Goal: Task Accomplishment & Management: Complete application form

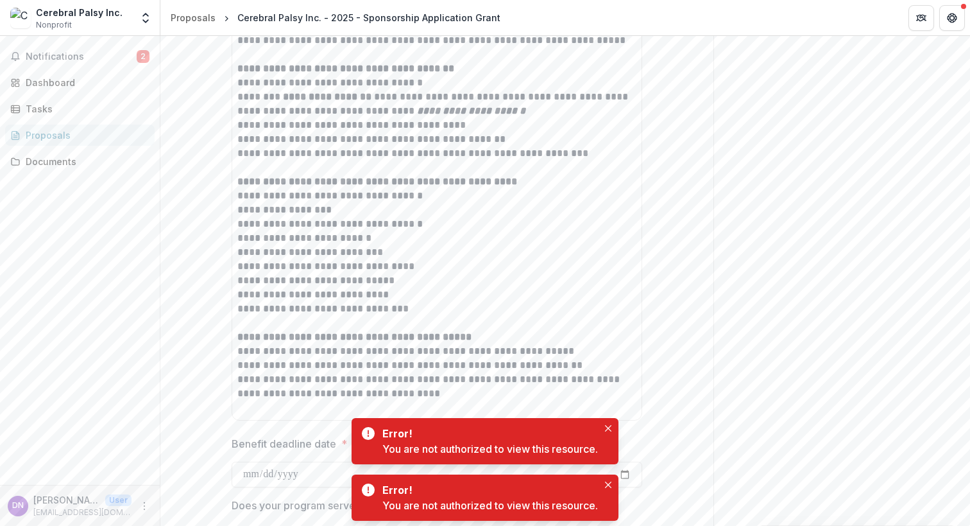
scroll to position [4492, 0]
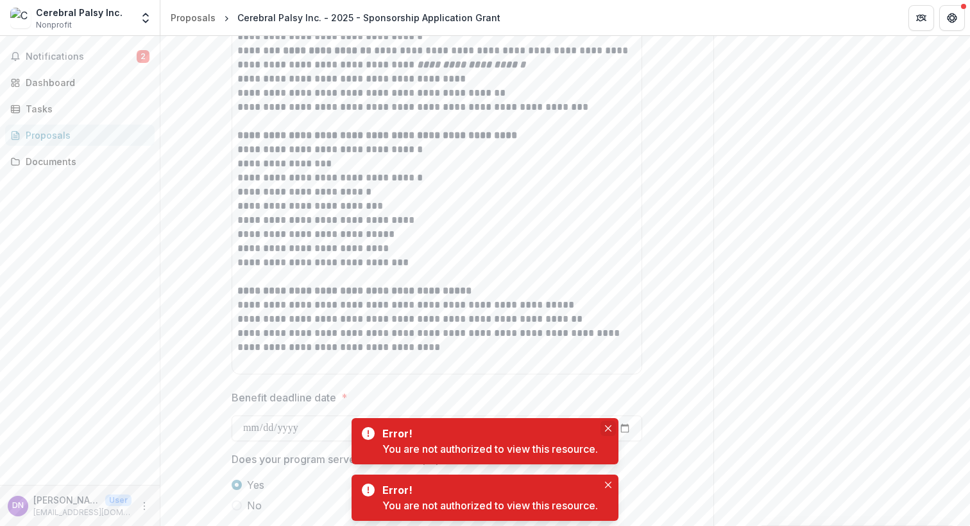
click at [613, 425] on button "Close" at bounding box center [608, 427] width 15 height 15
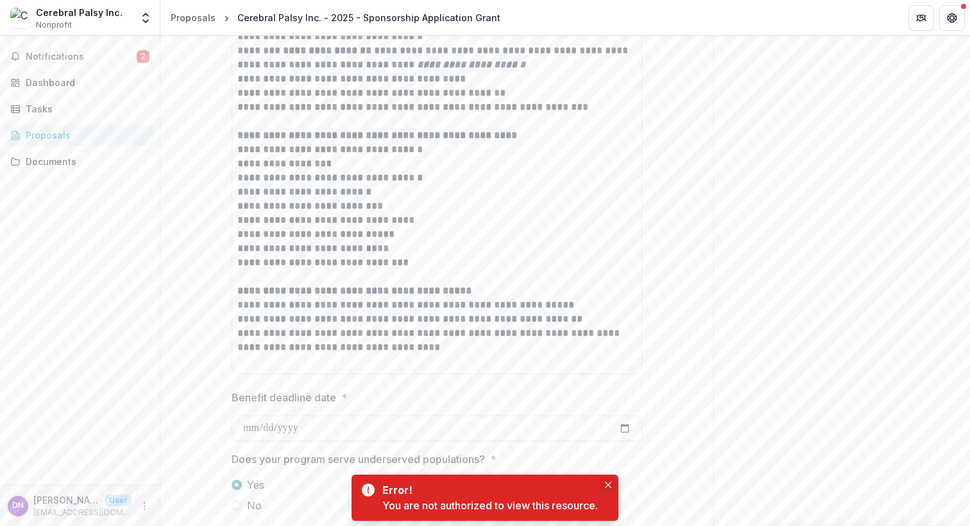
click at [608, 486] on icon "Close" at bounding box center [608, 484] width 6 height 6
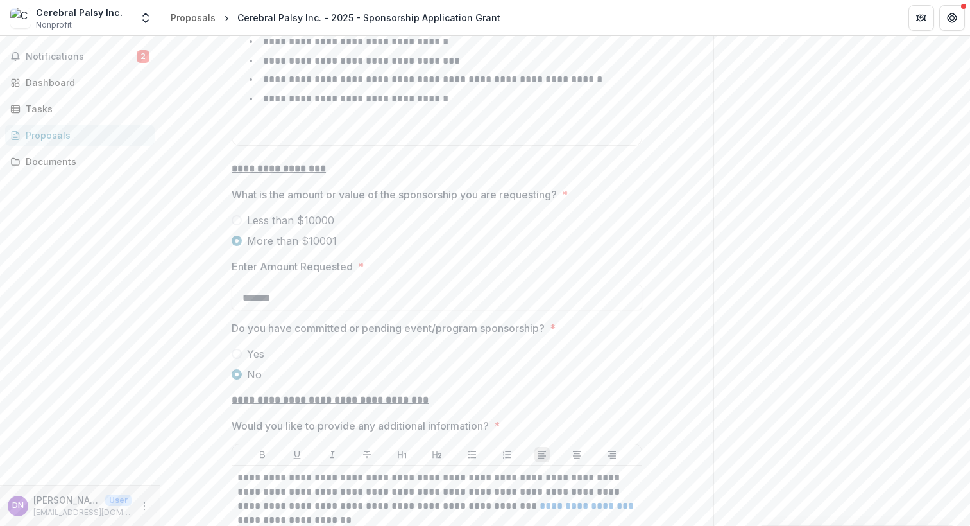
scroll to position [5840, 0]
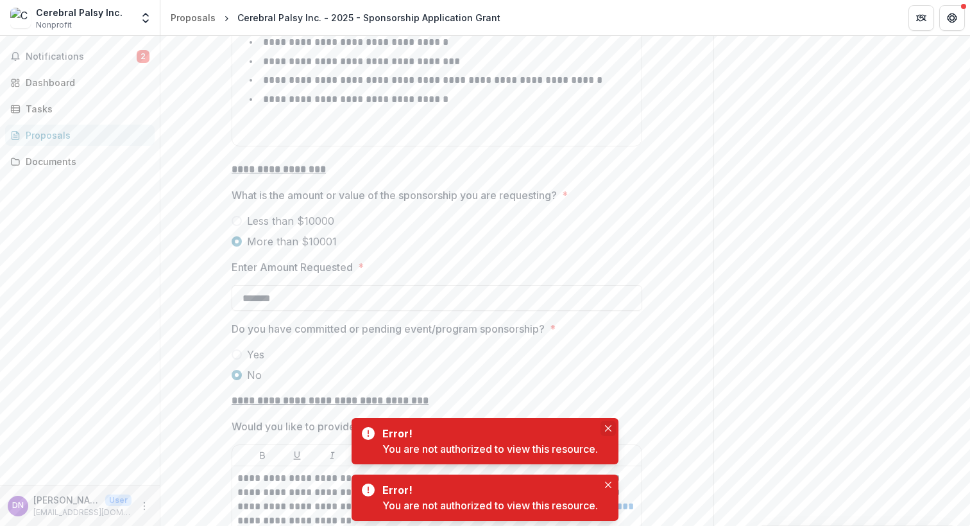
click at [608, 430] on icon "Close" at bounding box center [608, 428] width 6 height 6
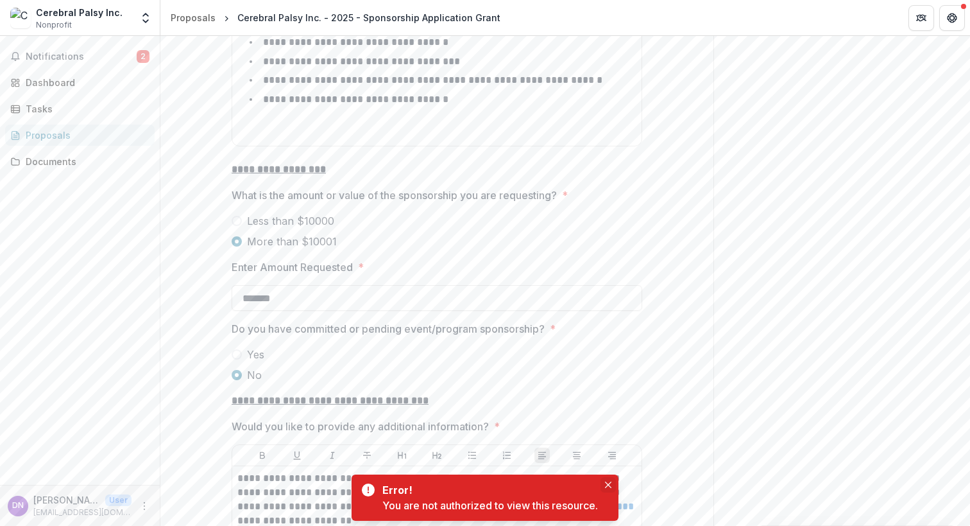
click at [612, 486] on icon "Close" at bounding box center [608, 484] width 6 height 6
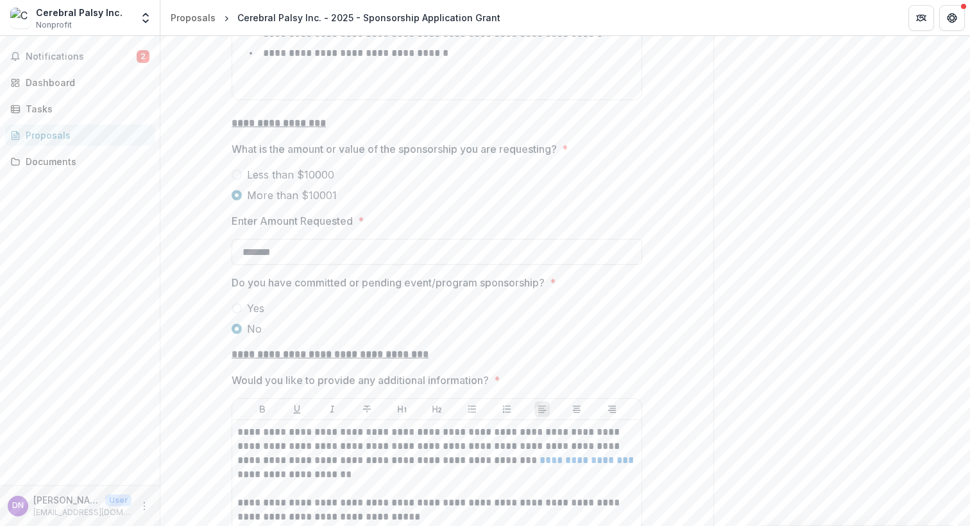
scroll to position [5969, 0]
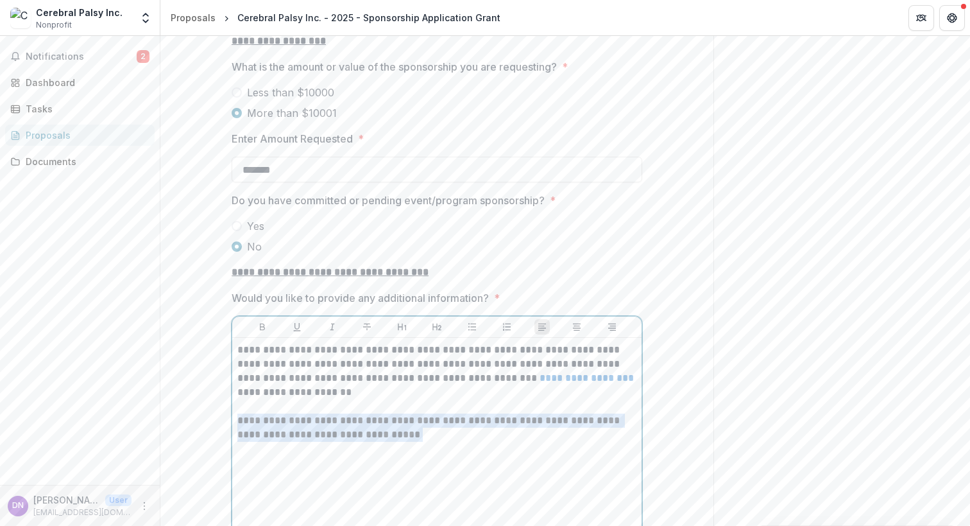
drag, startPoint x: 381, startPoint y: 398, endPoint x: 228, endPoint y: 388, distance: 153.0
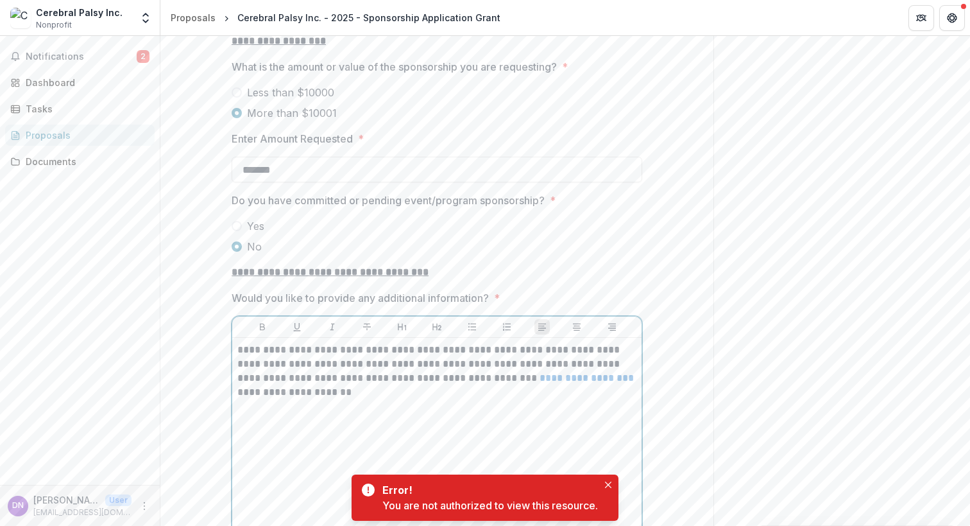
click at [286, 417] on div "**********" at bounding box center [436, 439] width 399 height 193
click at [610, 483] on icon "Close" at bounding box center [608, 484] width 6 height 6
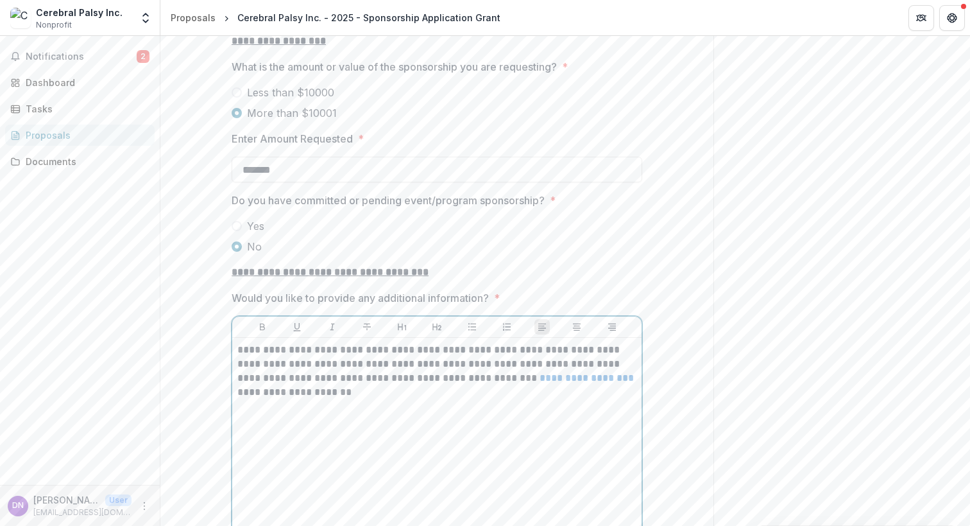
click at [370, 413] on p at bounding box center [436, 420] width 399 height 14
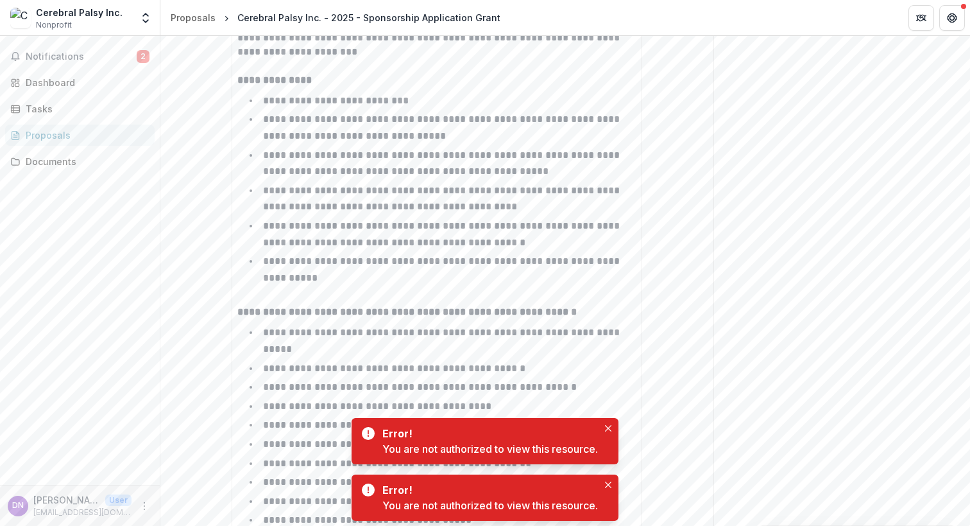
scroll to position [5263, 0]
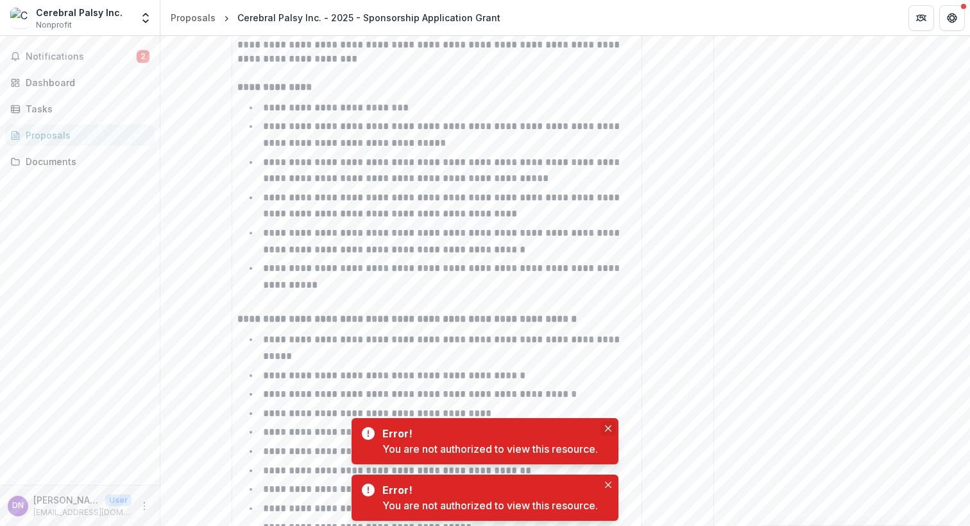
click at [605, 429] on button "Close" at bounding box center [608, 427] width 15 height 15
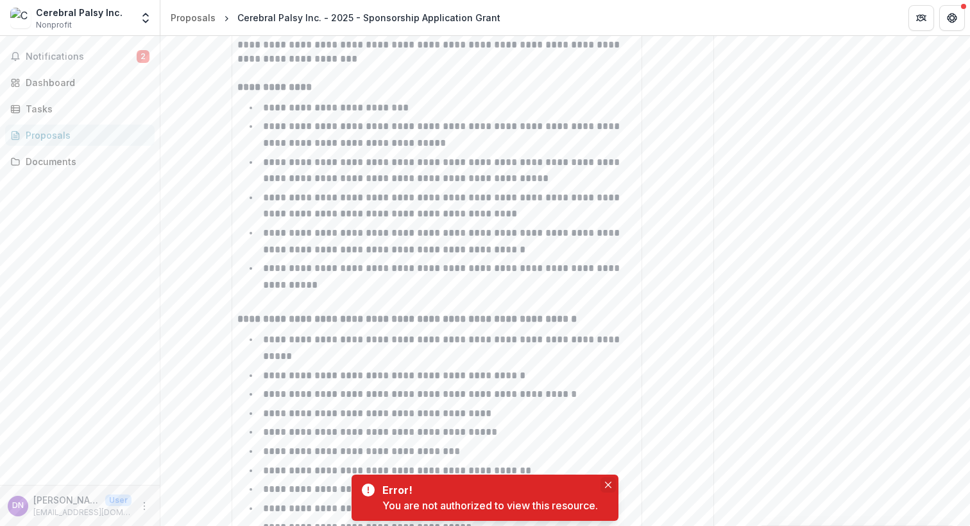
click at [608, 488] on button "Close" at bounding box center [608, 484] width 15 height 15
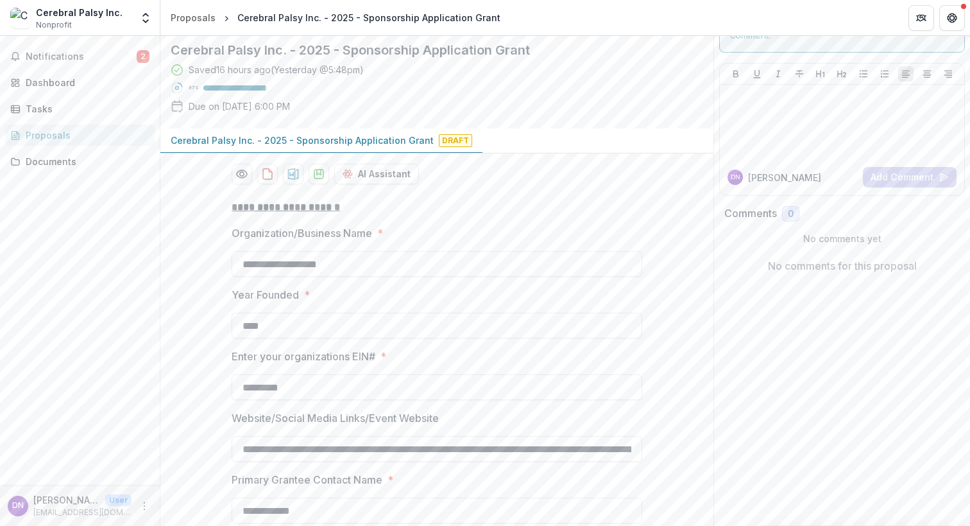
scroll to position [0, 0]
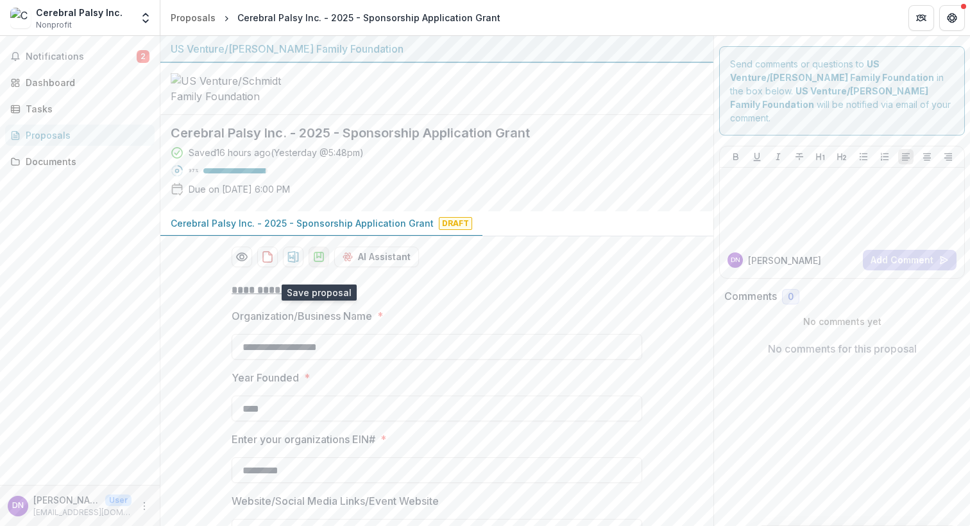
click at [313, 263] on icon "download-proposal" at bounding box center [319, 256] width 13 height 13
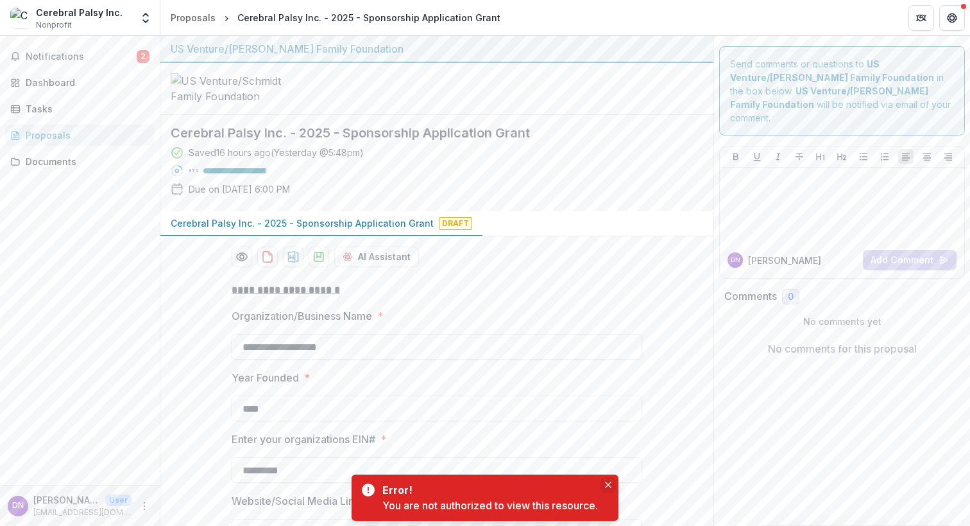
click at [609, 486] on icon "Close" at bounding box center [608, 484] width 6 height 6
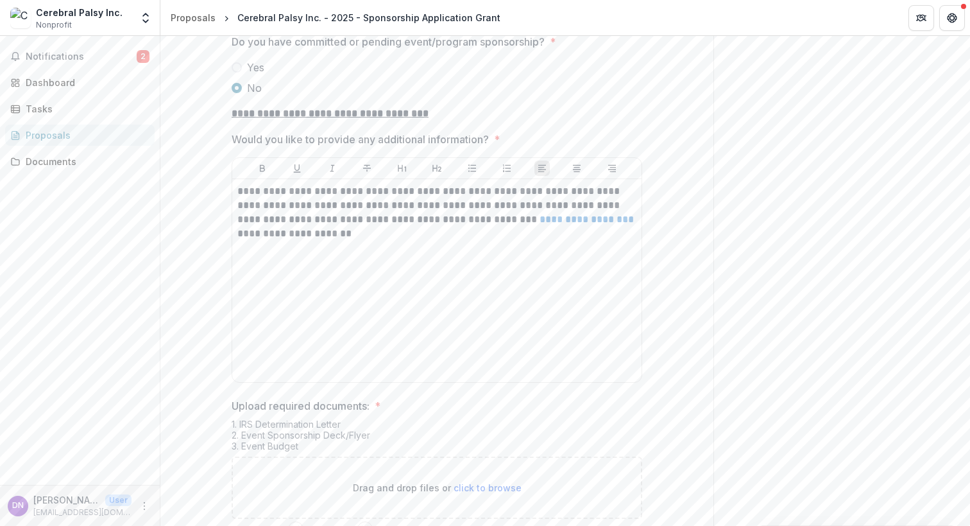
scroll to position [6225, 0]
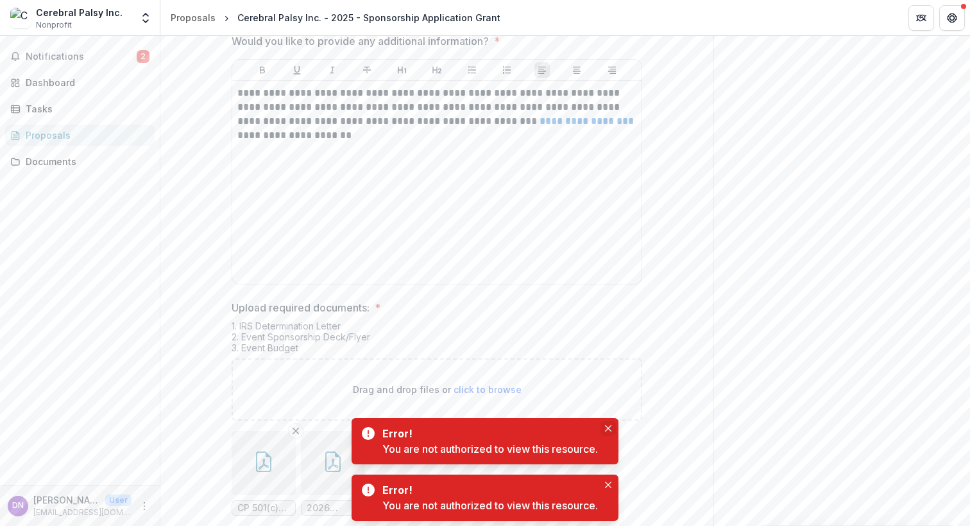
click at [610, 428] on icon "Close" at bounding box center [608, 428] width 6 height 6
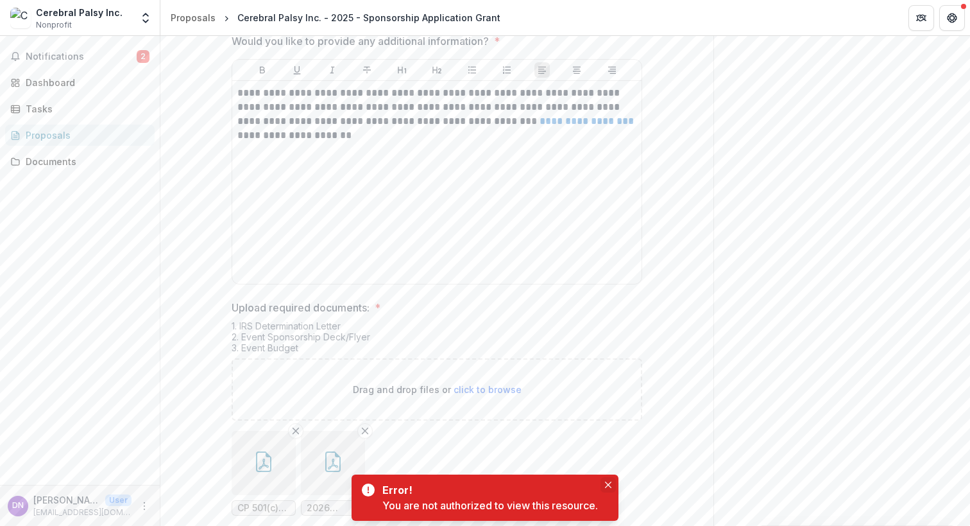
click at [606, 485] on button "Close" at bounding box center [608, 484] width 15 height 15
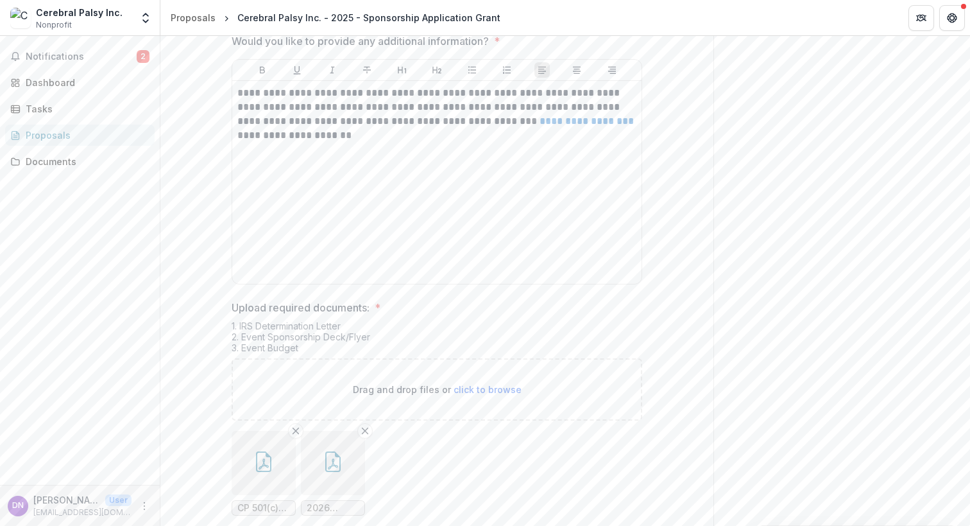
scroll to position [6250, 0]
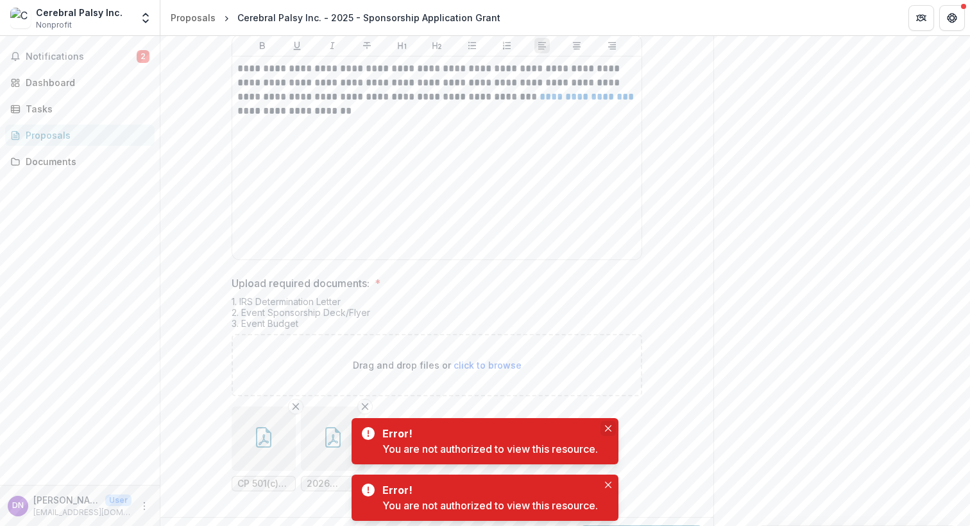
click at [608, 427] on icon "Close" at bounding box center [608, 428] width 6 height 6
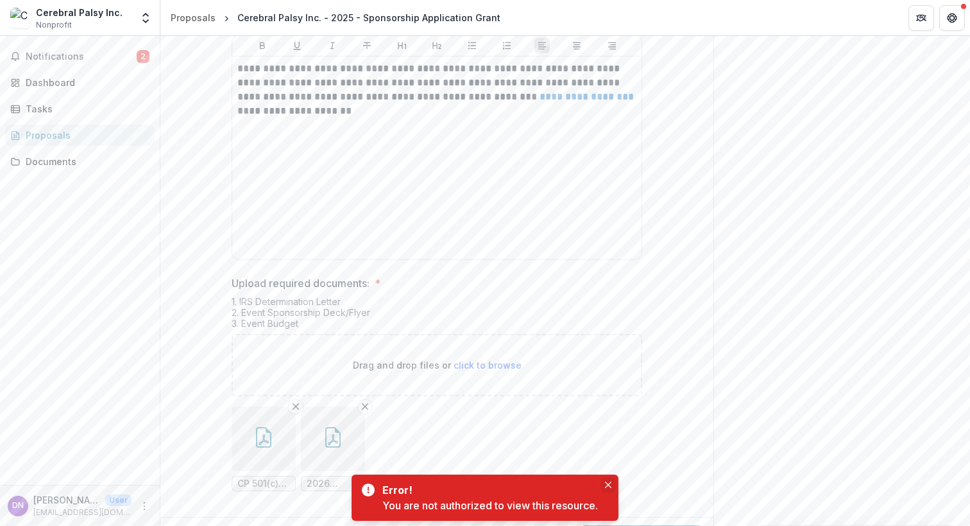
click at [608, 481] on button "Close" at bounding box center [608, 484] width 15 height 15
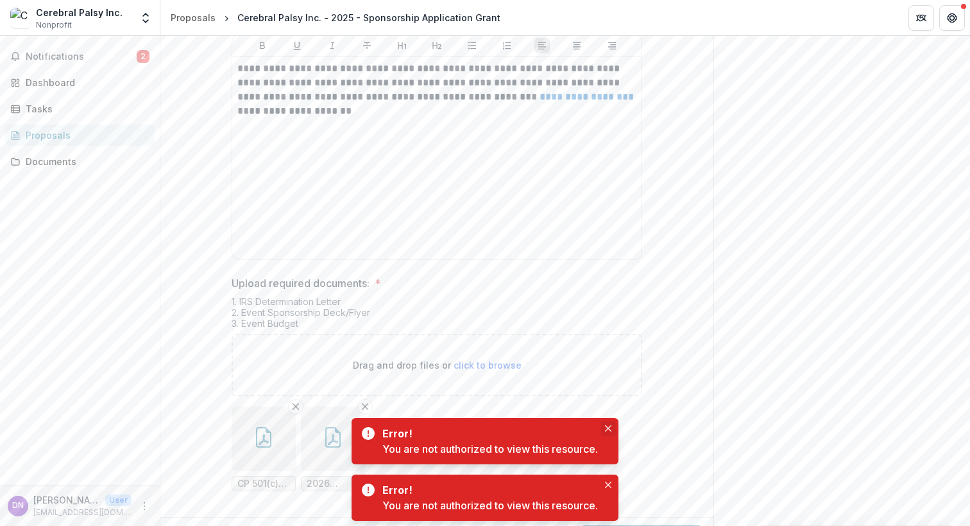
click at [608, 427] on icon "Close" at bounding box center [608, 428] width 6 height 6
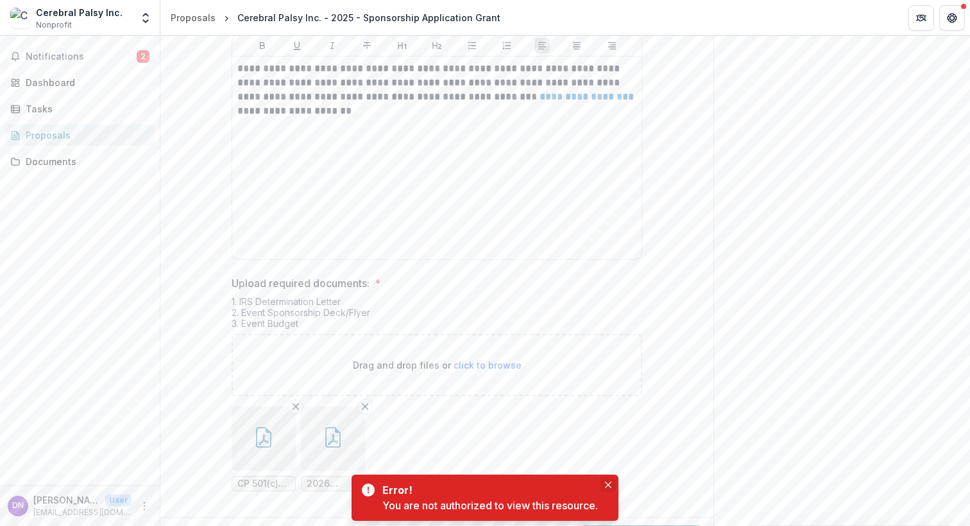
click at [612, 485] on icon "Close" at bounding box center [608, 484] width 6 height 6
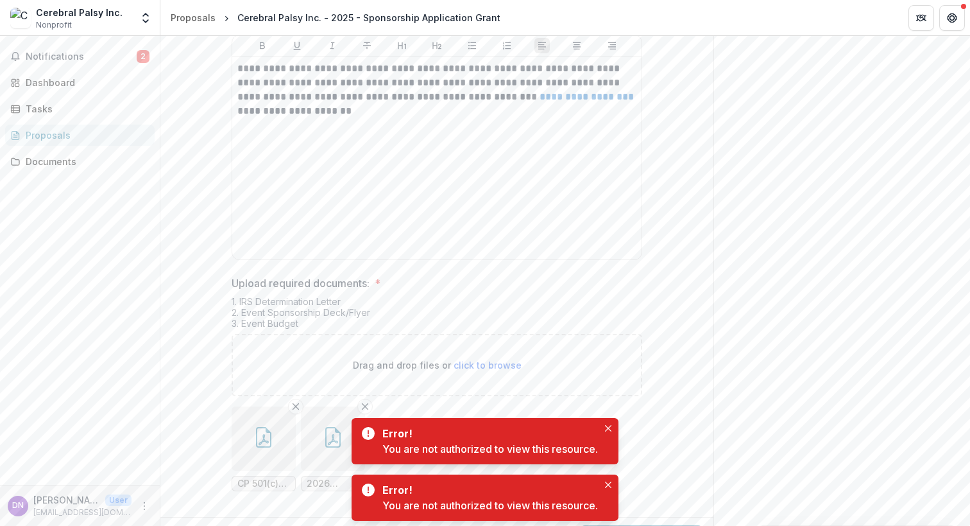
click at [597, 426] on div "Error! You are not authorized to view this resource." at bounding box center [490, 440] width 216 height 31
click at [606, 427] on button "Close" at bounding box center [608, 427] width 15 height 15
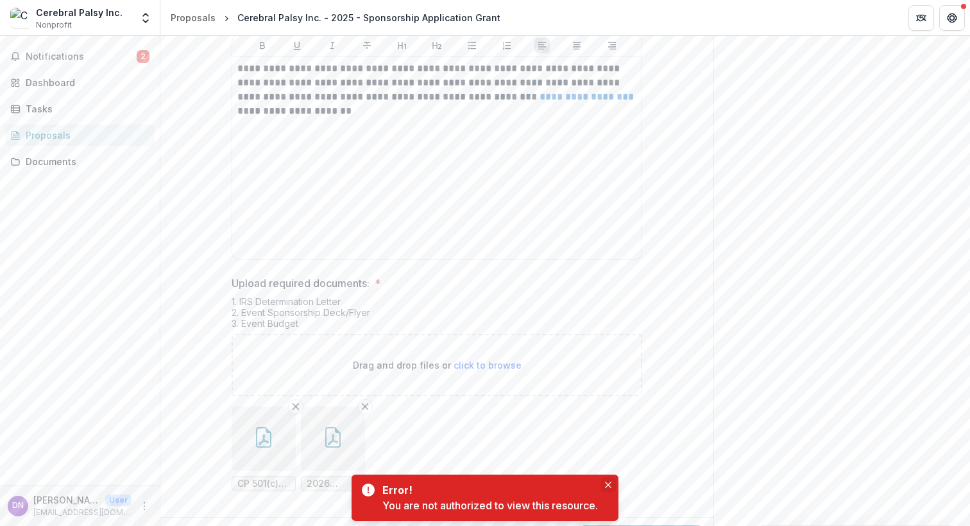
click at [610, 483] on icon "Close" at bounding box center [608, 484] width 6 height 6
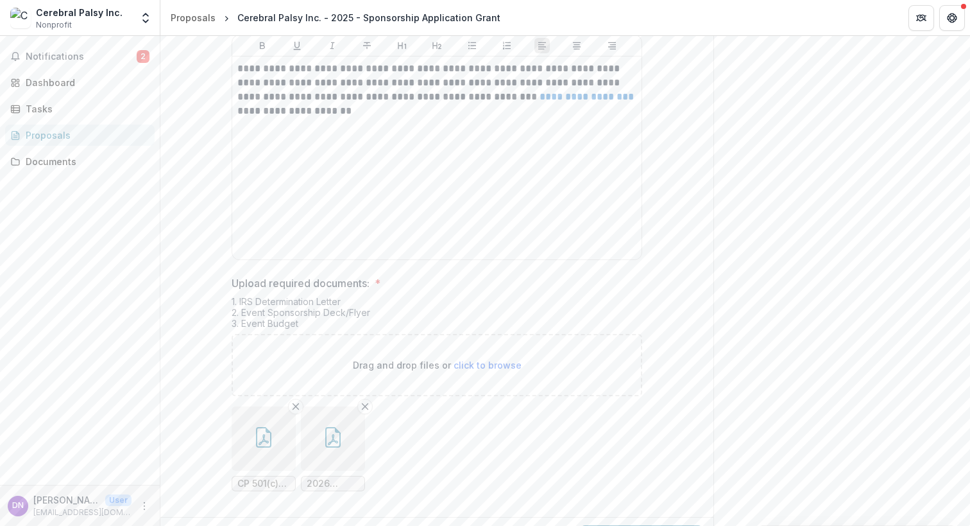
click at [495, 359] on span "click to browse" at bounding box center [488, 364] width 68 height 11
type input "**********"
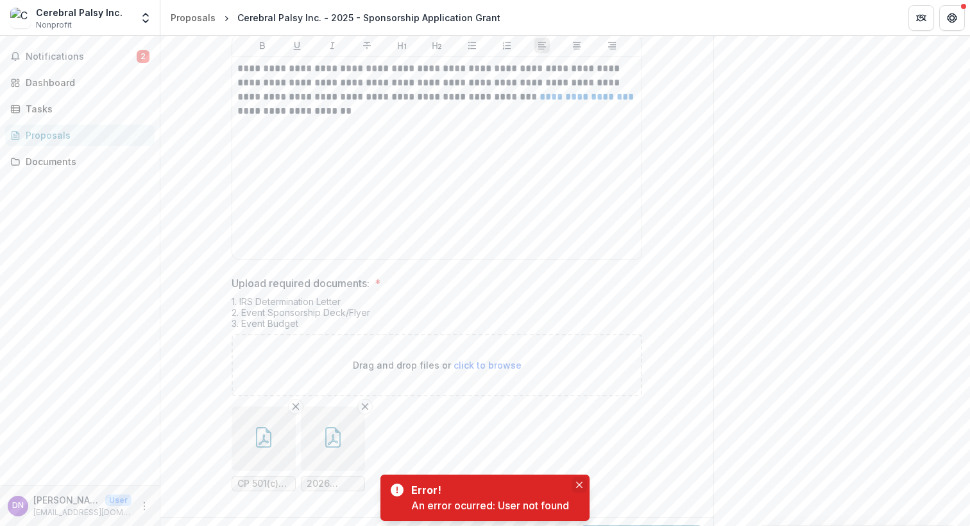
click at [578, 481] on button "Close" at bounding box center [579, 484] width 15 height 15
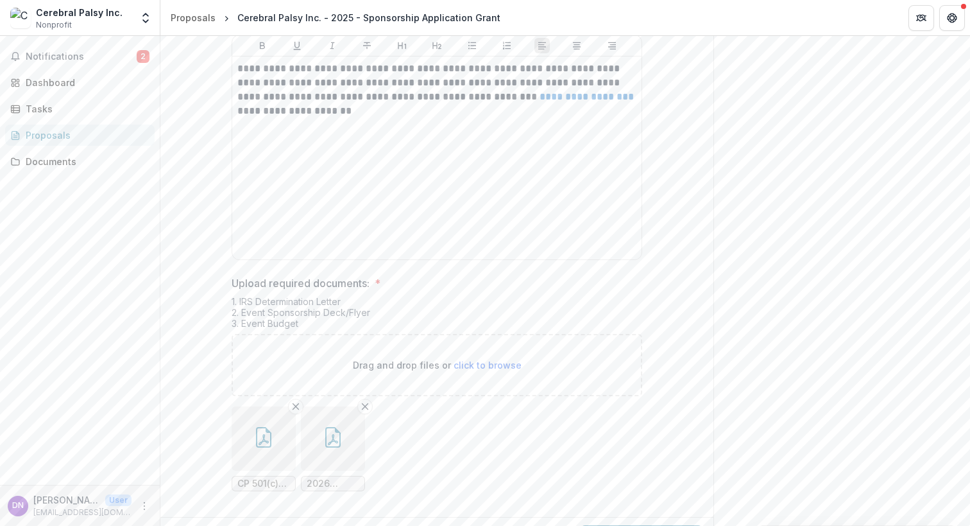
click at [484, 447] on ul "CP 501(c)(3) Determination Letter.pdf 2026 Partnership Packet 1.pdf" at bounding box center [437, 448] width 411 height 85
click at [480, 359] on span "click to browse" at bounding box center [488, 364] width 68 height 11
click at [504, 359] on span "click to browse" at bounding box center [488, 364] width 68 height 11
type input "**********"
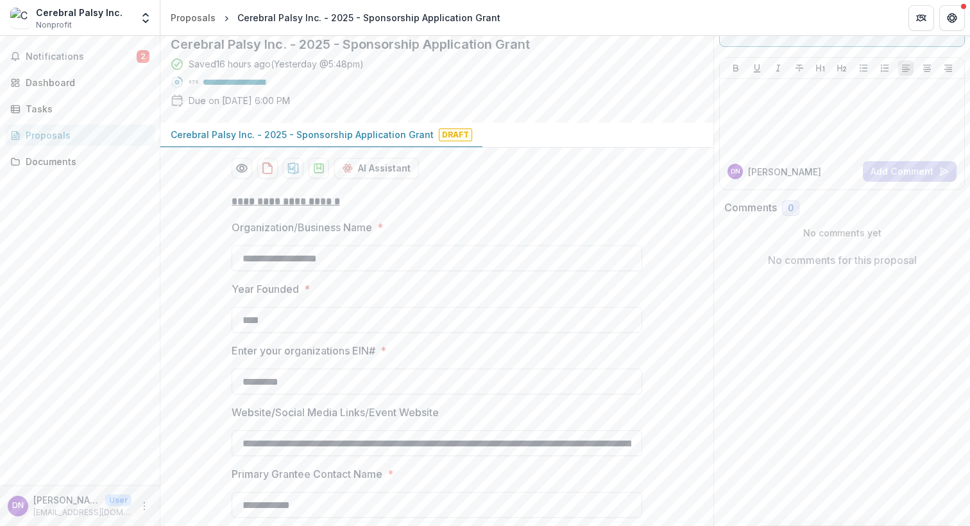
scroll to position [0, 0]
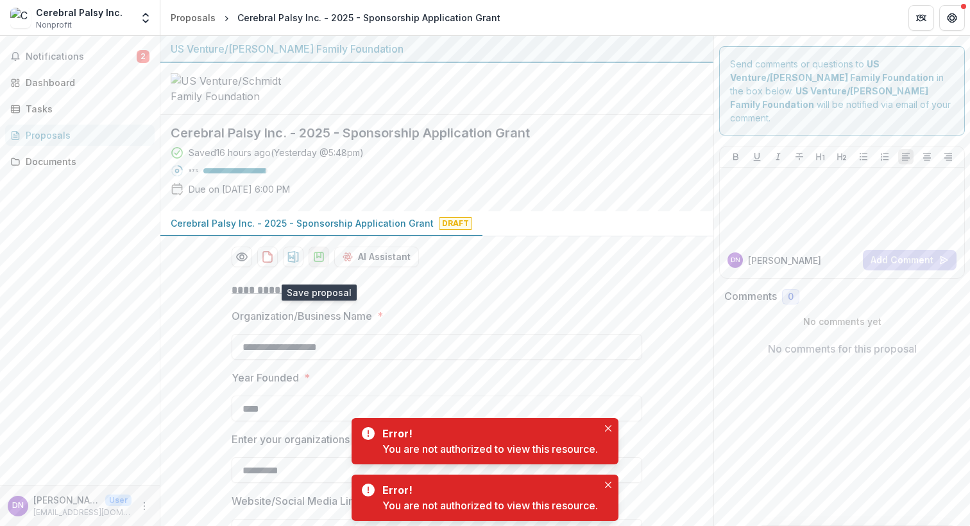
click at [315, 263] on icon "download-proposal" at bounding box center [319, 256] width 13 height 13
click at [612, 429] on icon "Close" at bounding box center [608, 428] width 6 height 6
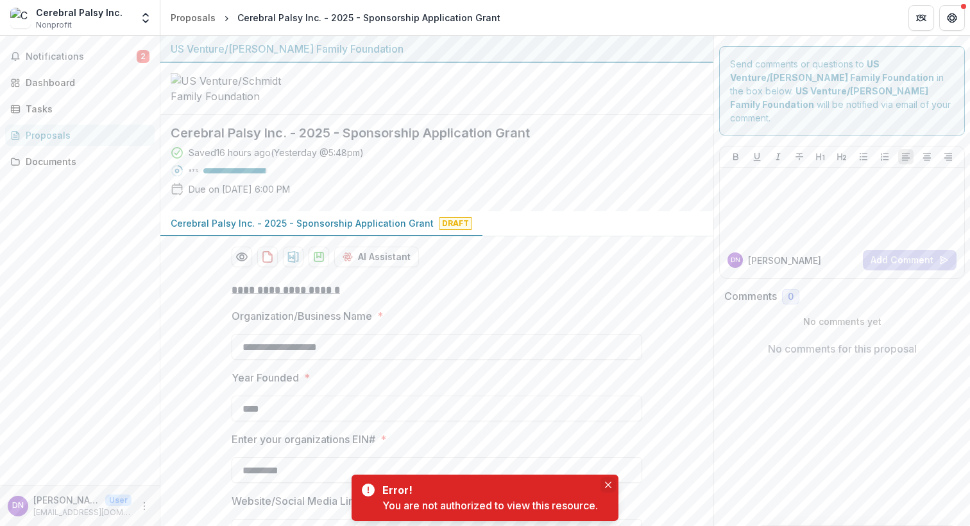
click at [607, 490] on button "Close" at bounding box center [608, 484] width 15 height 15
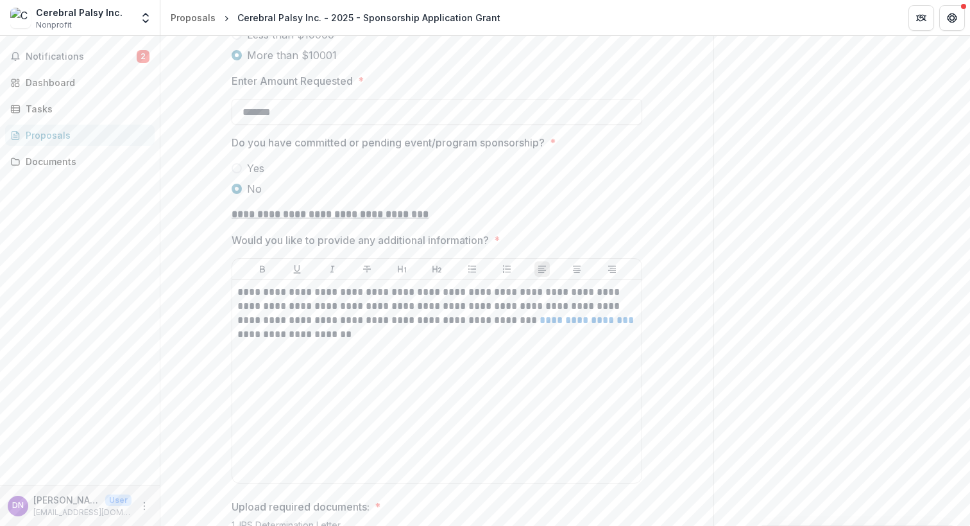
scroll to position [6225, 0]
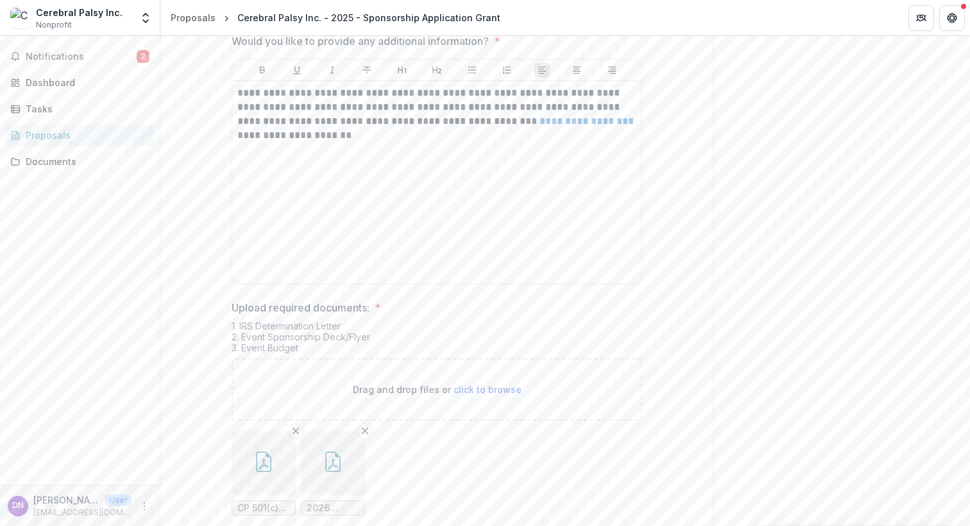
click at [484, 384] on span "click to browse" at bounding box center [488, 389] width 68 height 11
click at [470, 384] on span "click to browse" at bounding box center [488, 389] width 68 height 11
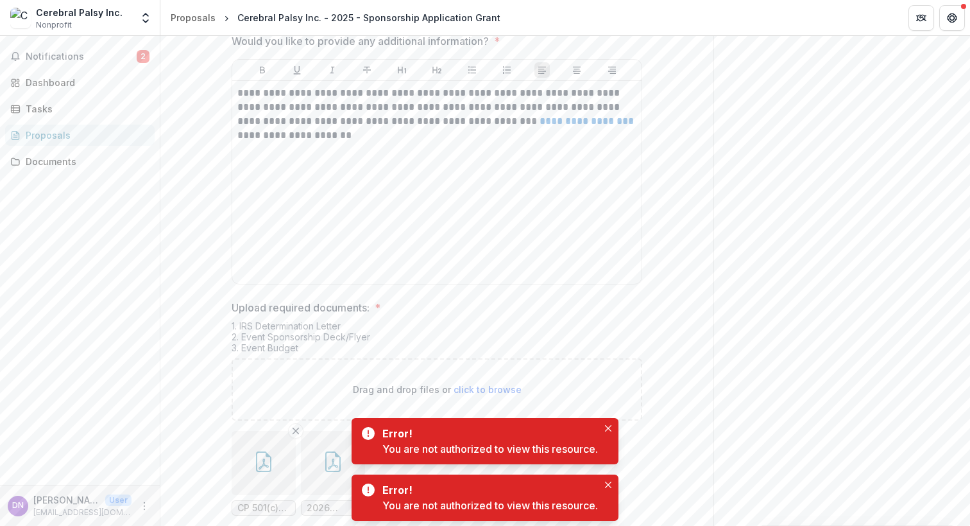
type input "**********"
click at [614, 431] on button "Close" at bounding box center [608, 427] width 15 height 15
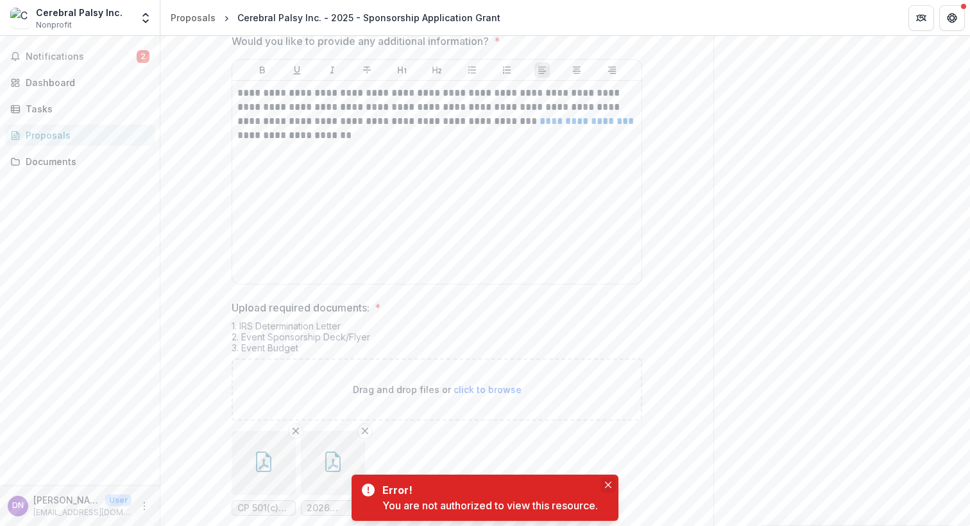
click at [611, 485] on icon "Close" at bounding box center [608, 484] width 6 height 6
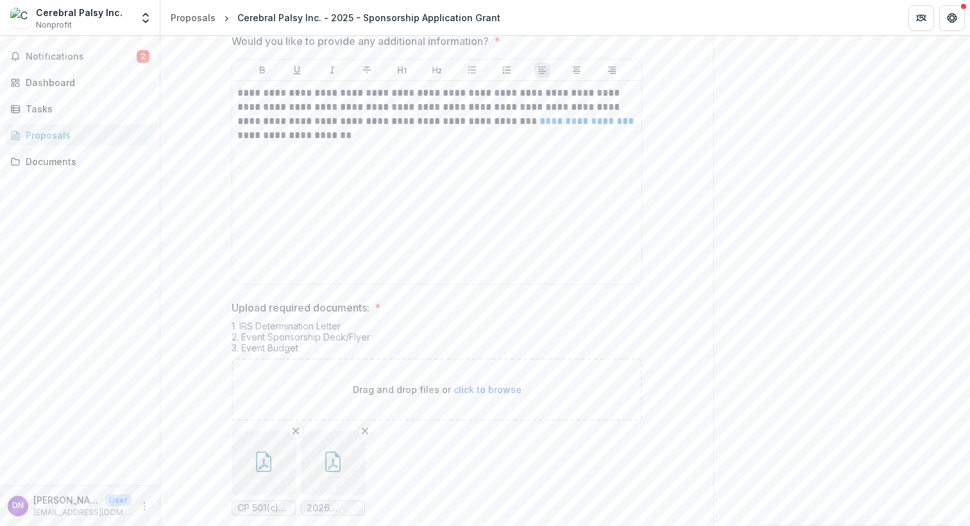
click at [492, 384] on span "click to browse" at bounding box center [488, 389] width 68 height 11
type input "**********"
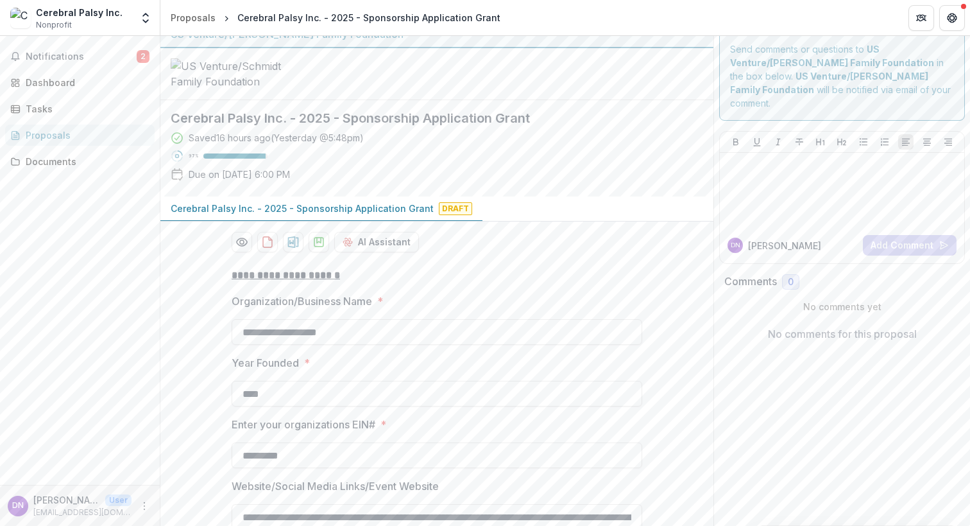
scroll to position [0, 0]
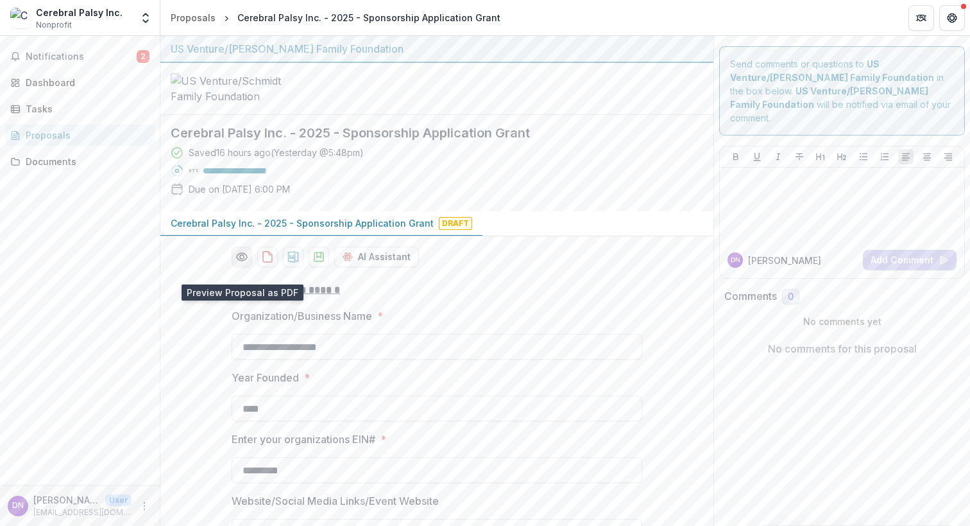
click at [237, 263] on icon "Preview 5002fad7-944e-403e-aaaa-d78f7be42b48-0.pdf" at bounding box center [242, 256] width 13 height 13
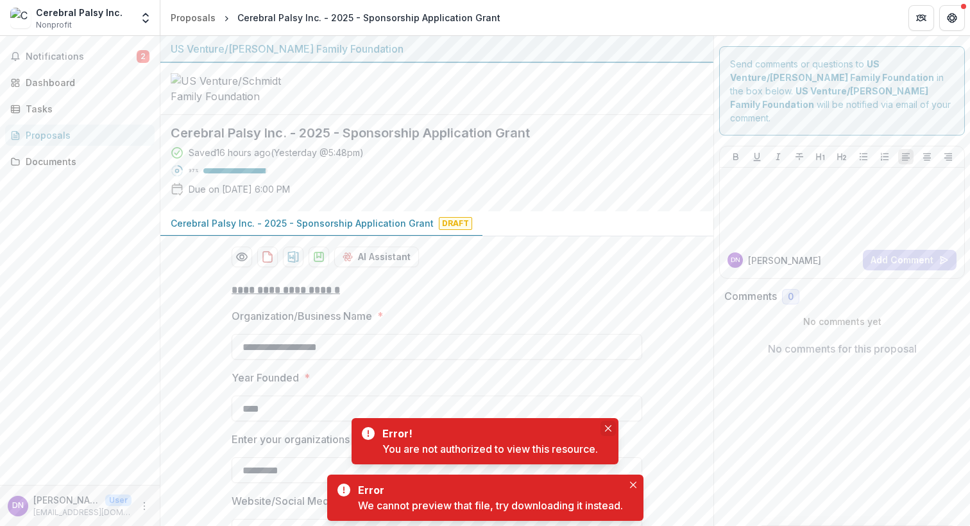
click at [615, 425] on button "Close" at bounding box center [608, 427] width 15 height 15
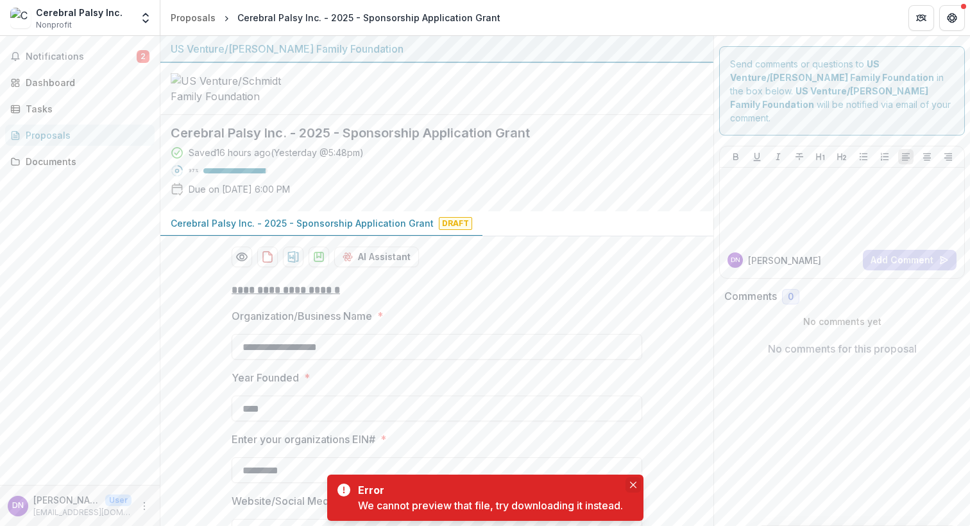
click at [637, 483] on icon "Close" at bounding box center [633, 484] width 6 height 6
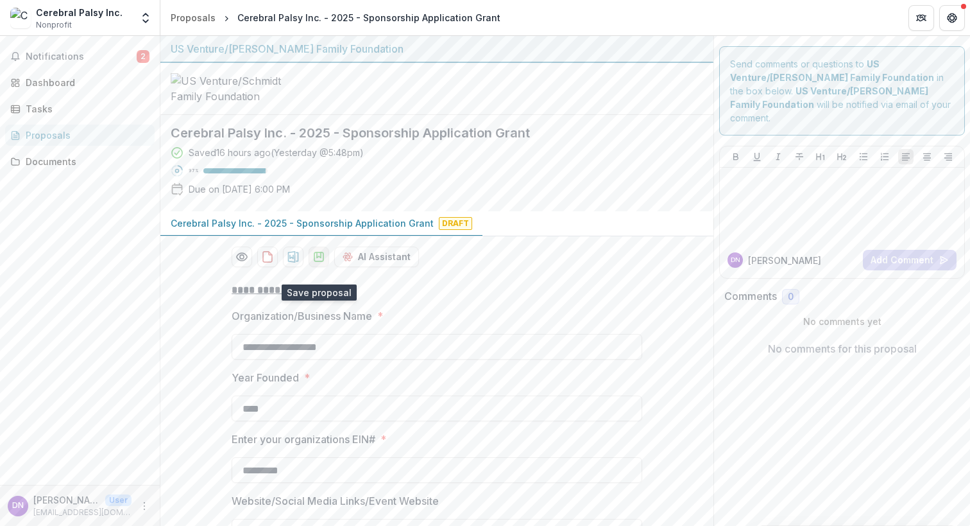
click at [320, 263] on icon "download-proposal" at bounding box center [319, 256] width 13 height 13
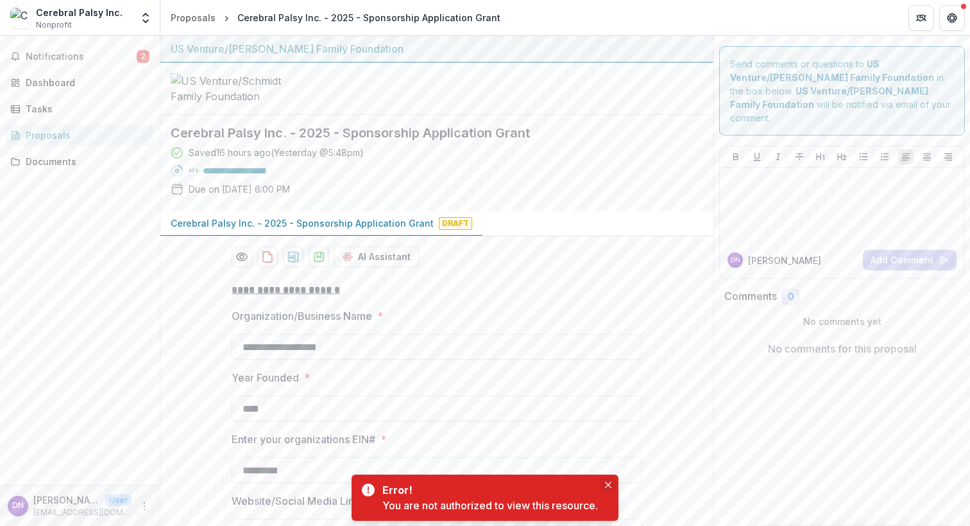
click at [608, 479] on button "Close" at bounding box center [608, 484] width 15 height 15
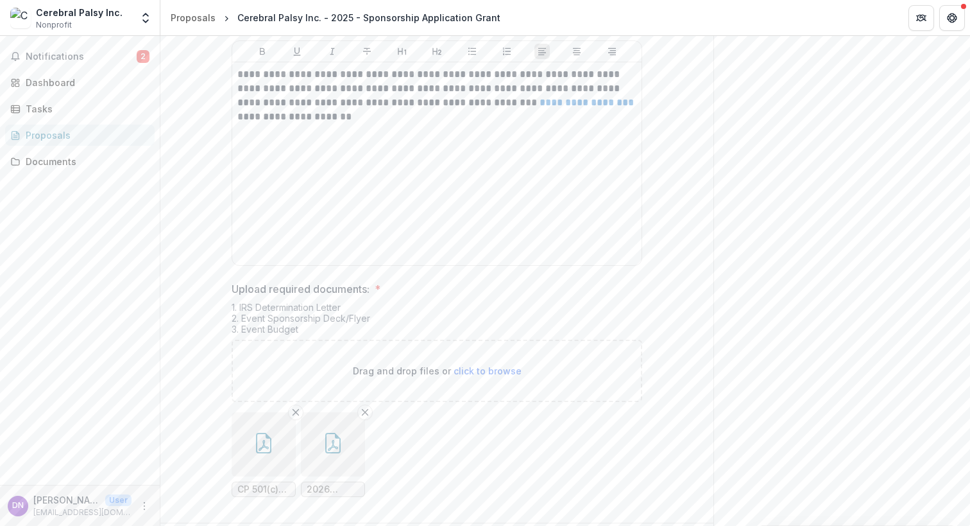
scroll to position [6250, 0]
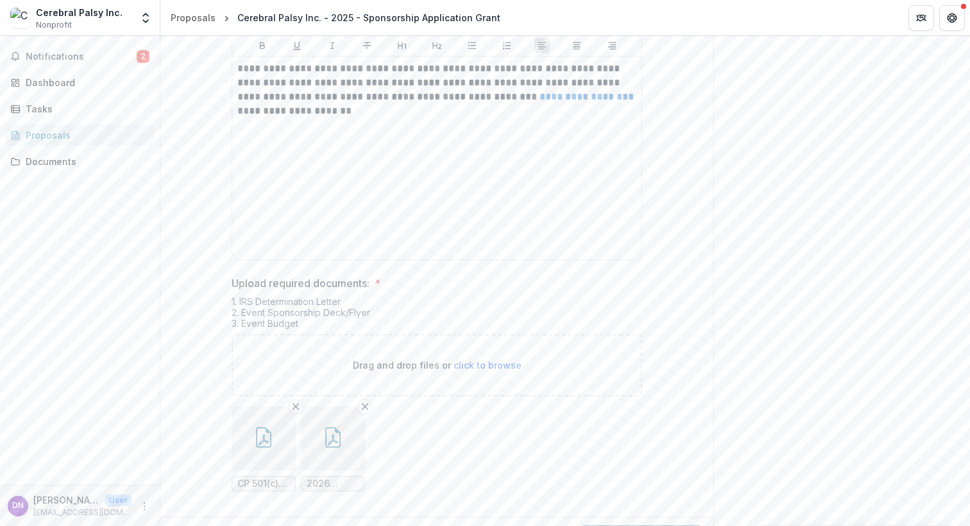
click at [491, 359] on span "click to browse" at bounding box center [488, 364] width 68 height 11
type input "**********"
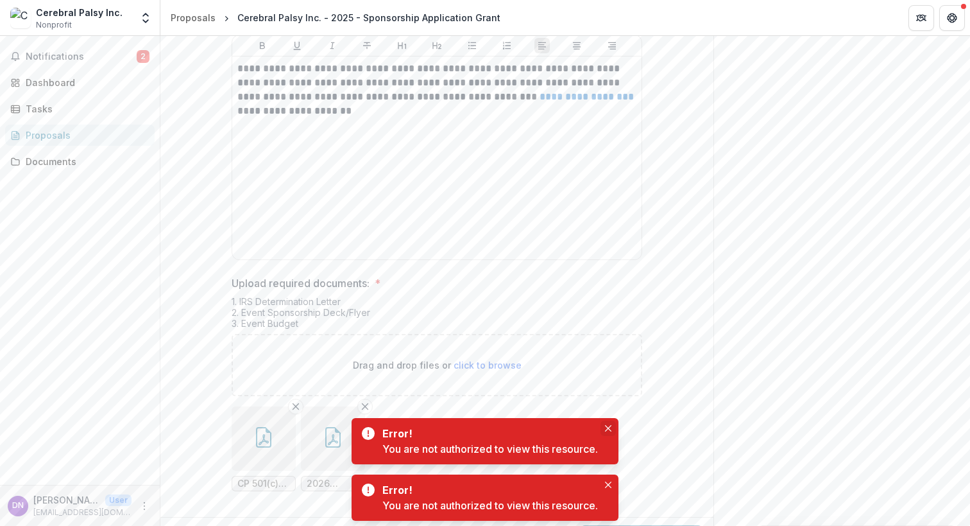
click at [610, 426] on icon "Close" at bounding box center [608, 428] width 6 height 6
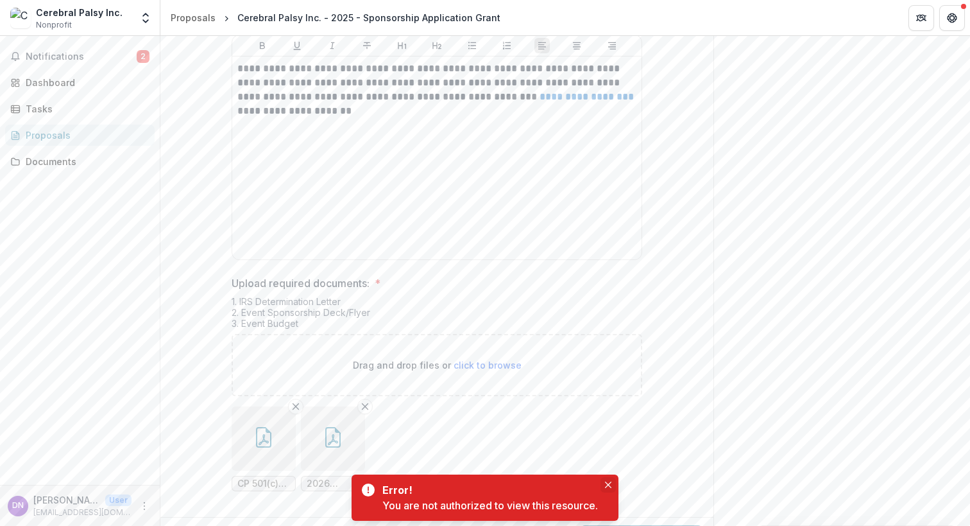
click at [615, 486] on button "Close" at bounding box center [608, 484] width 15 height 15
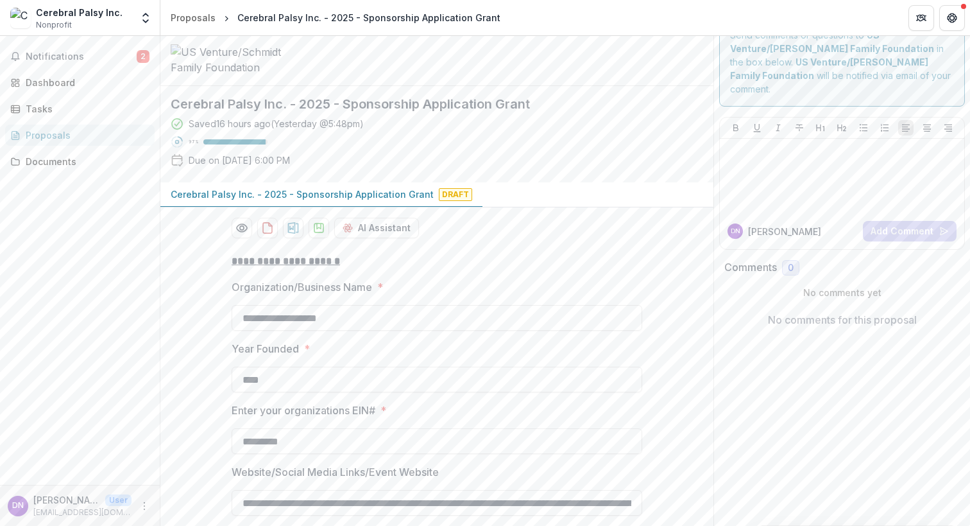
scroll to position [0, 0]
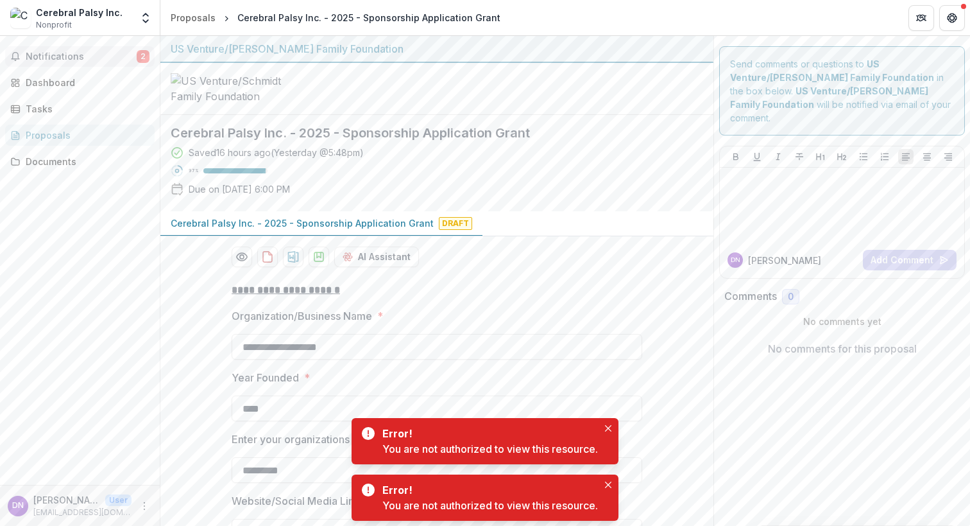
click at [60, 51] on span "Notifications" at bounding box center [81, 56] width 111 height 11
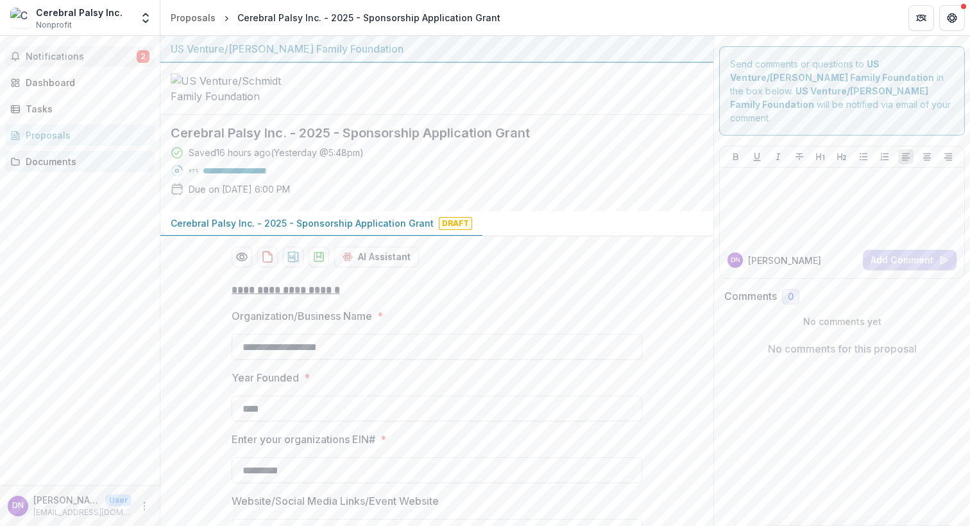
click at [46, 169] on link "Documents" at bounding box center [80, 161] width 150 height 21
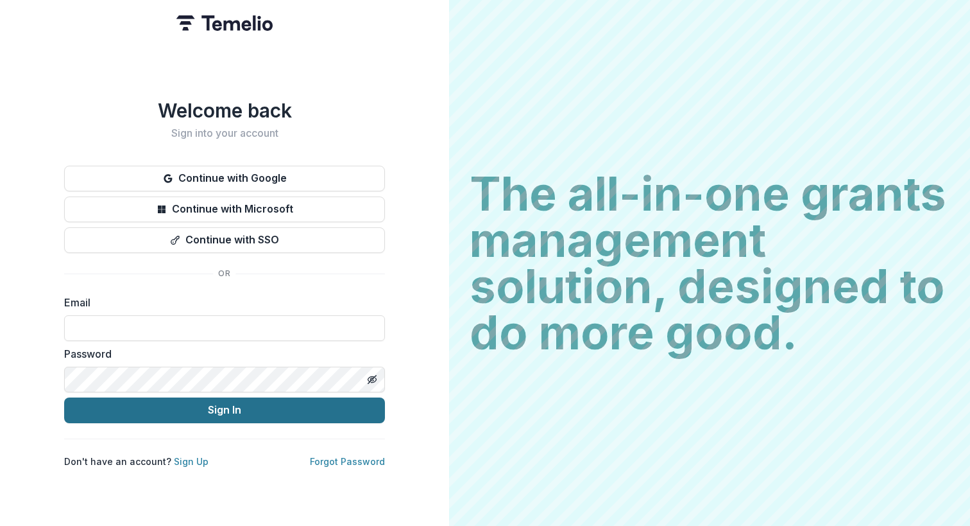
type input "**********"
click at [276, 413] on button "Sign In" at bounding box center [224, 410] width 321 height 26
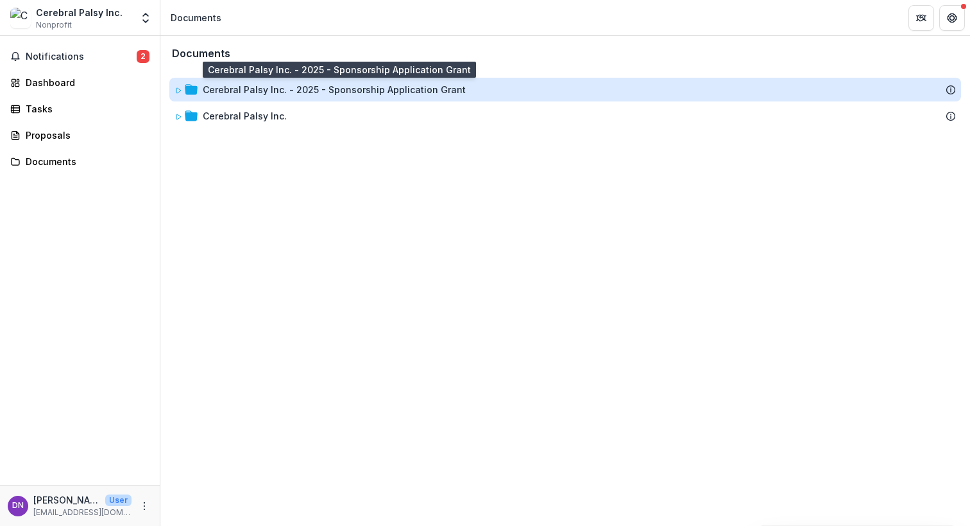
click at [214, 90] on div "Cerebral Palsy Inc. - 2025 - Sponsorship Application Grant" at bounding box center [334, 89] width 263 height 13
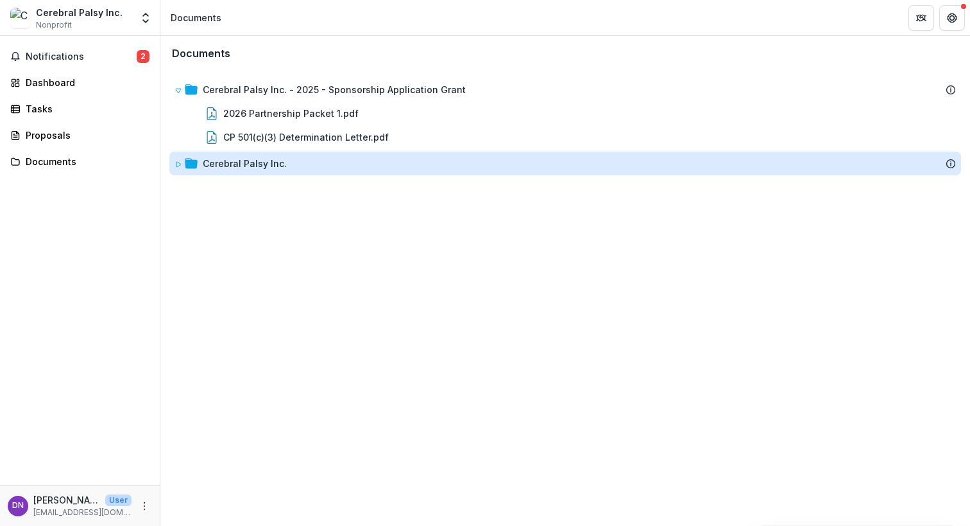
click at [232, 166] on div "Cerebral Palsy Inc." at bounding box center [245, 163] width 84 height 13
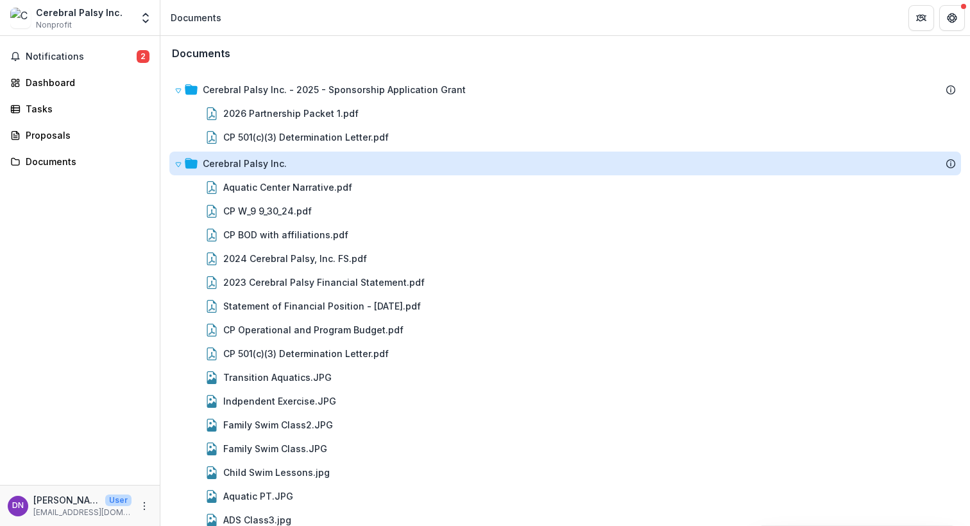
click at [232, 166] on div "Cerebral Palsy Inc." at bounding box center [245, 163] width 84 height 13
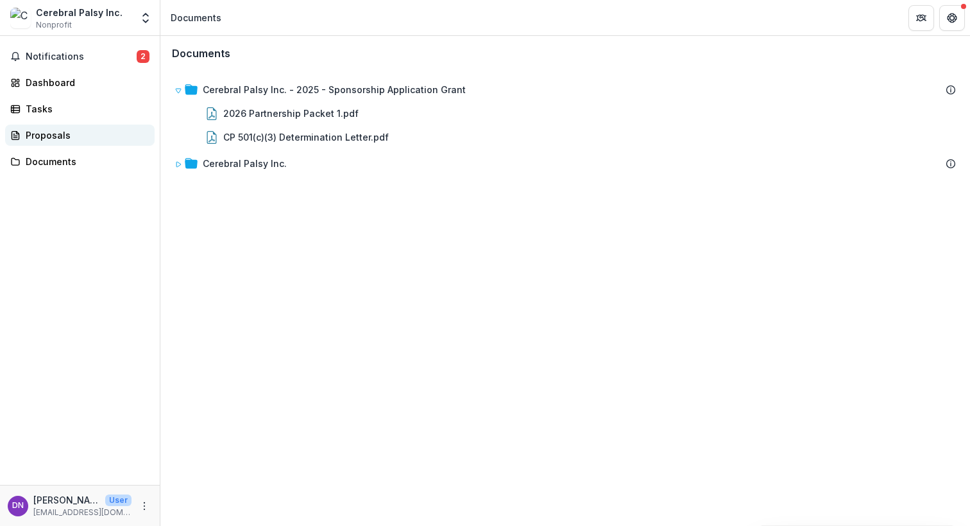
click at [51, 135] on div "Proposals" at bounding box center [85, 134] width 119 height 13
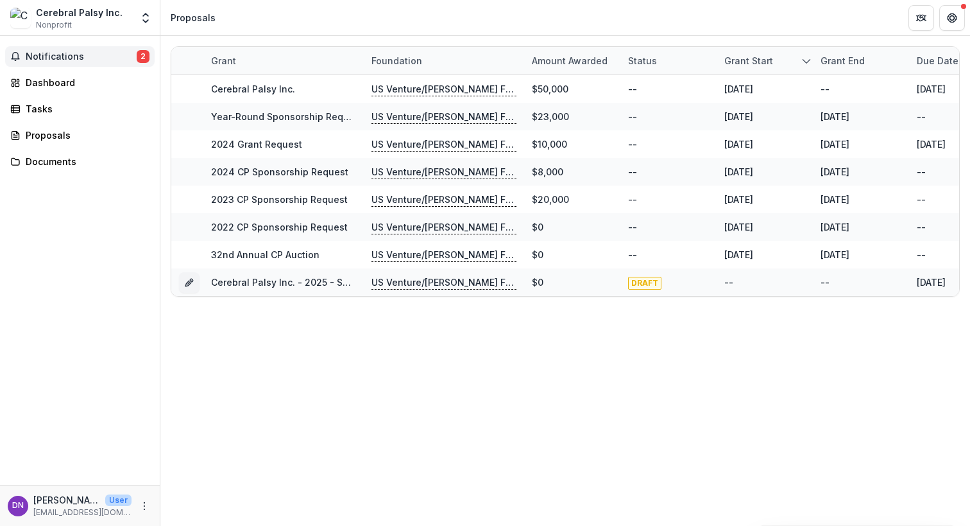
click at [61, 53] on span "Notifications" at bounding box center [81, 56] width 111 height 11
click at [57, 80] on div "Dashboard" at bounding box center [85, 82] width 119 height 13
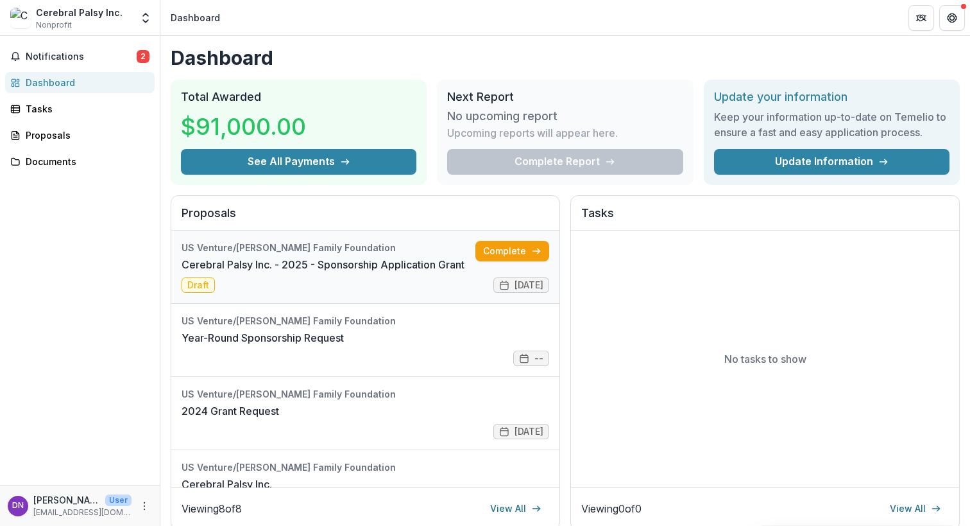
click at [282, 260] on link "Cerebral Palsy Inc. - 2025 - Sponsorship Application Grant" at bounding box center [323, 264] width 283 height 15
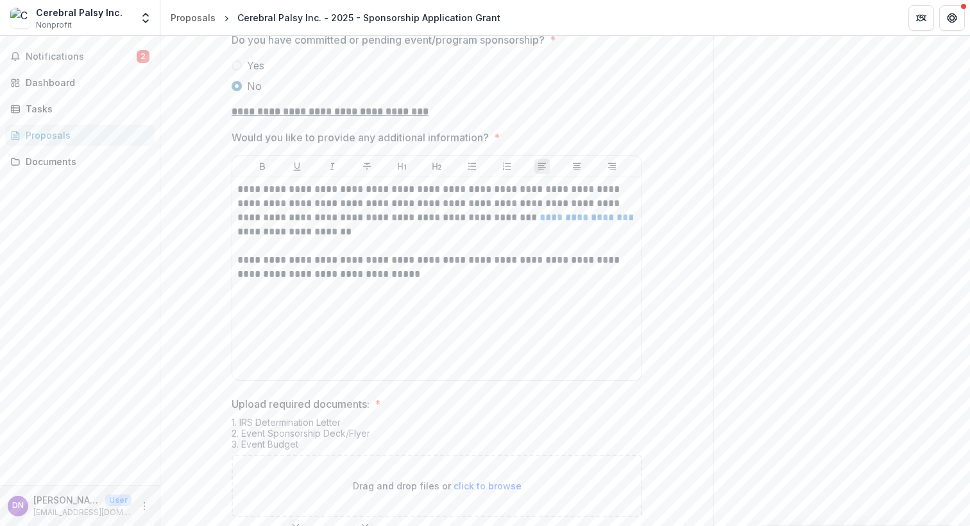
scroll to position [6250, 0]
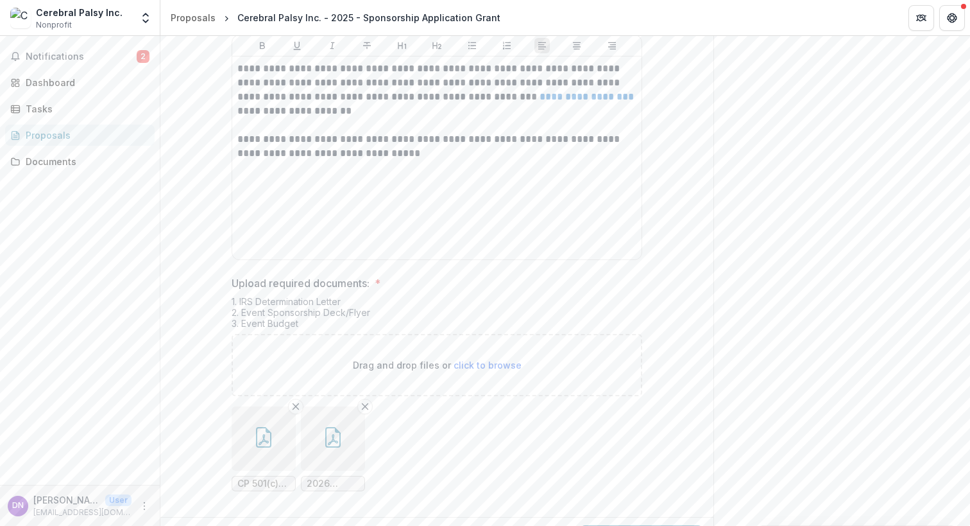
click at [479, 359] on span "click to browse" at bounding box center [488, 364] width 68 height 11
type input "**********"
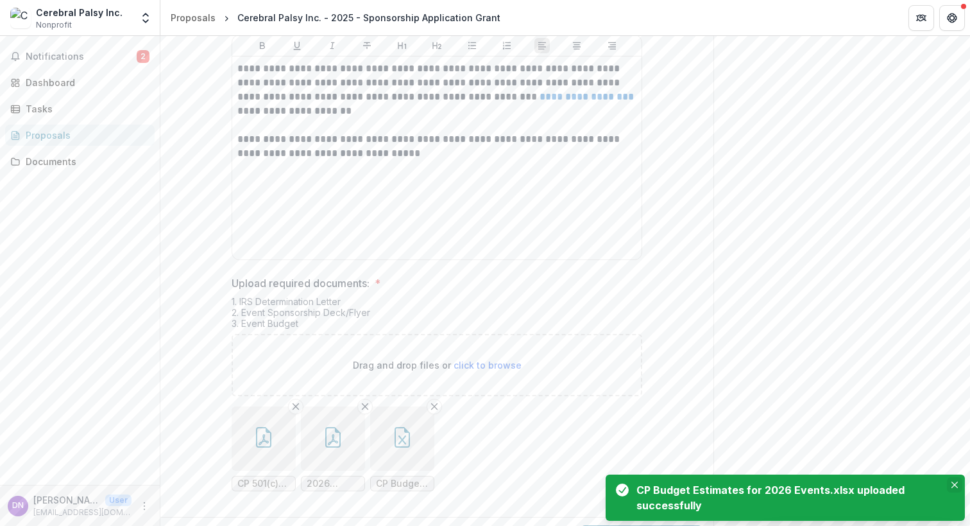
click at [957, 484] on icon "Close" at bounding box center [955, 484] width 6 height 6
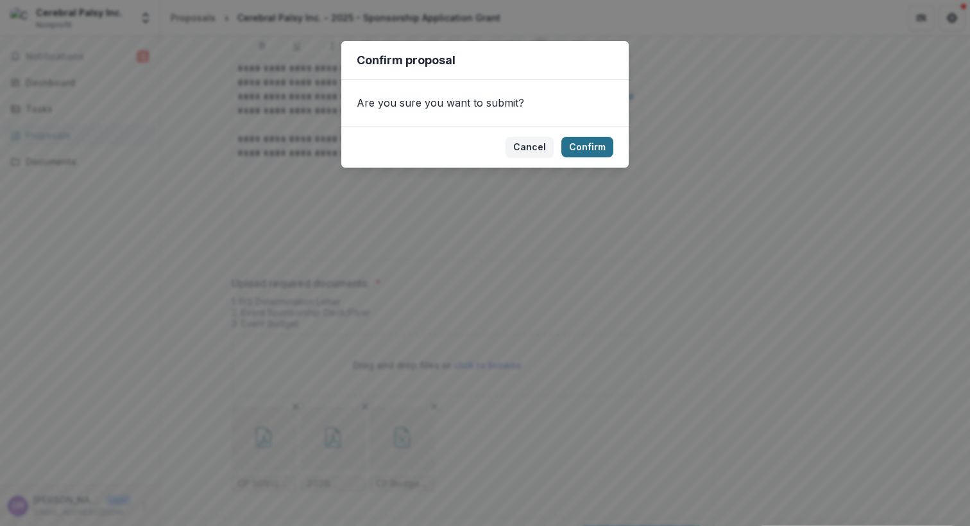
click at [591, 146] on button "Confirm" at bounding box center [588, 147] width 52 height 21
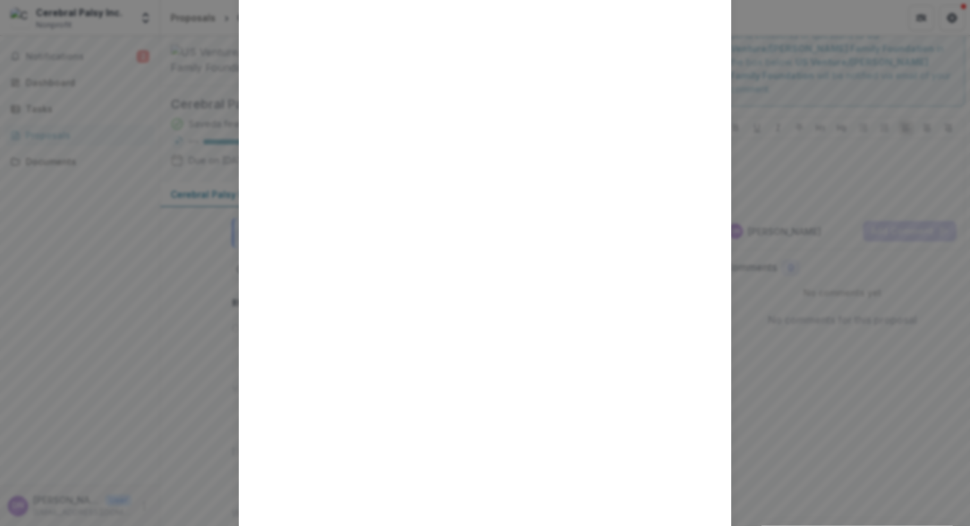
scroll to position [229, 0]
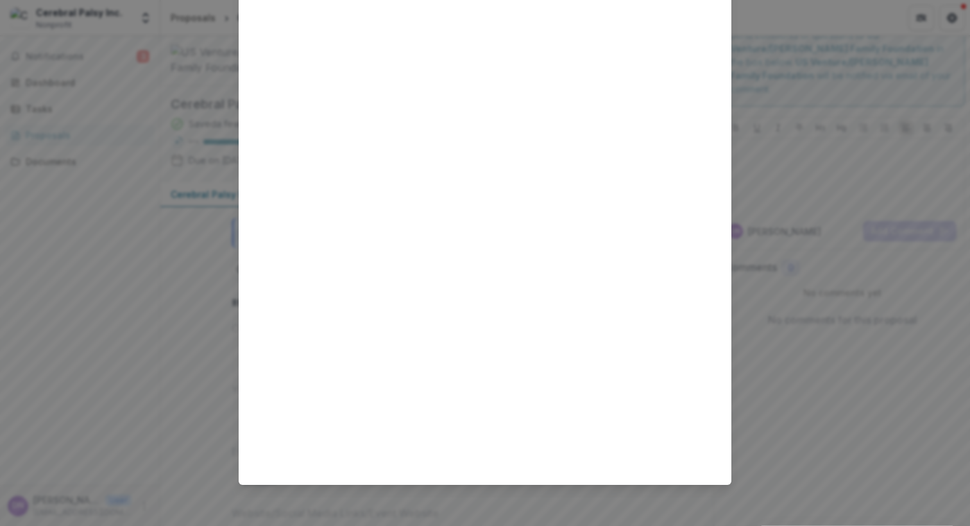
click at [866, 478] on div "Loading..." at bounding box center [485, 263] width 970 height 526
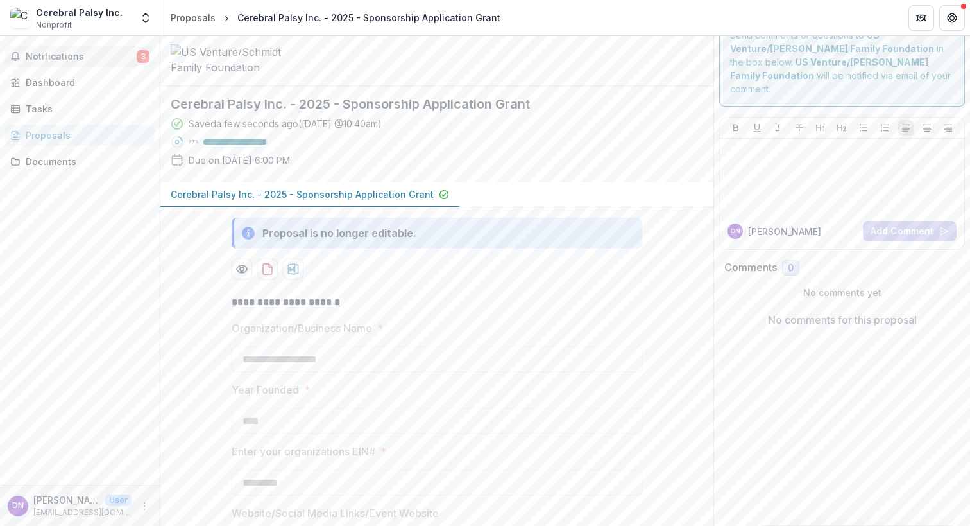
click at [131, 58] on span "Notifications" at bounding box center [81, 56] width 111 height 11
